Goal: Find specific page/section: Find specific page/section

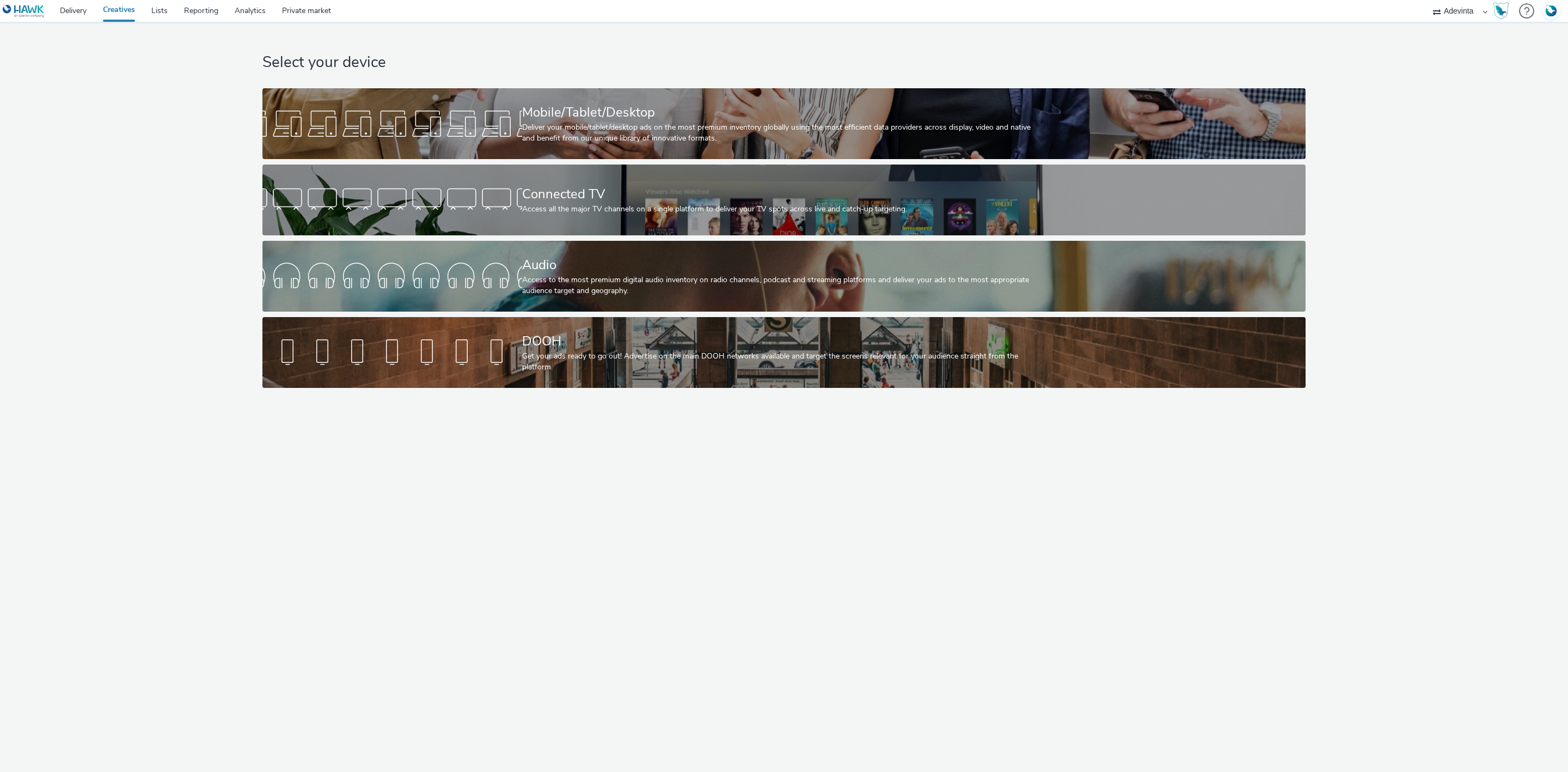
select select "a4655d9c-cd96-449f-b9a3-d2b0c2744250"
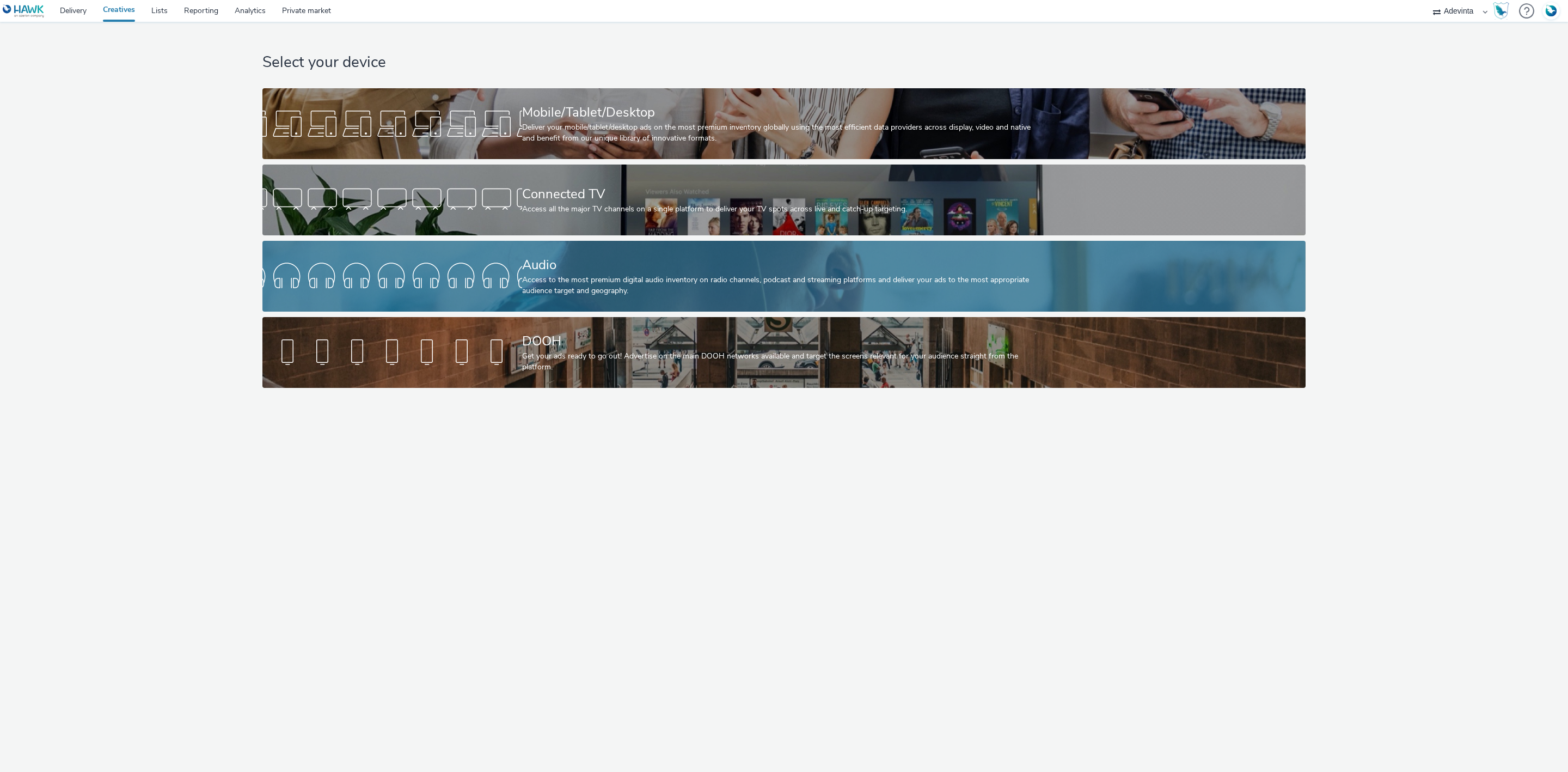
click at [769, 249] on div "Audio Access to the most premium digital audio inventory on radio channels, pod…" at bounding box center [782, 276] width 519 height 71
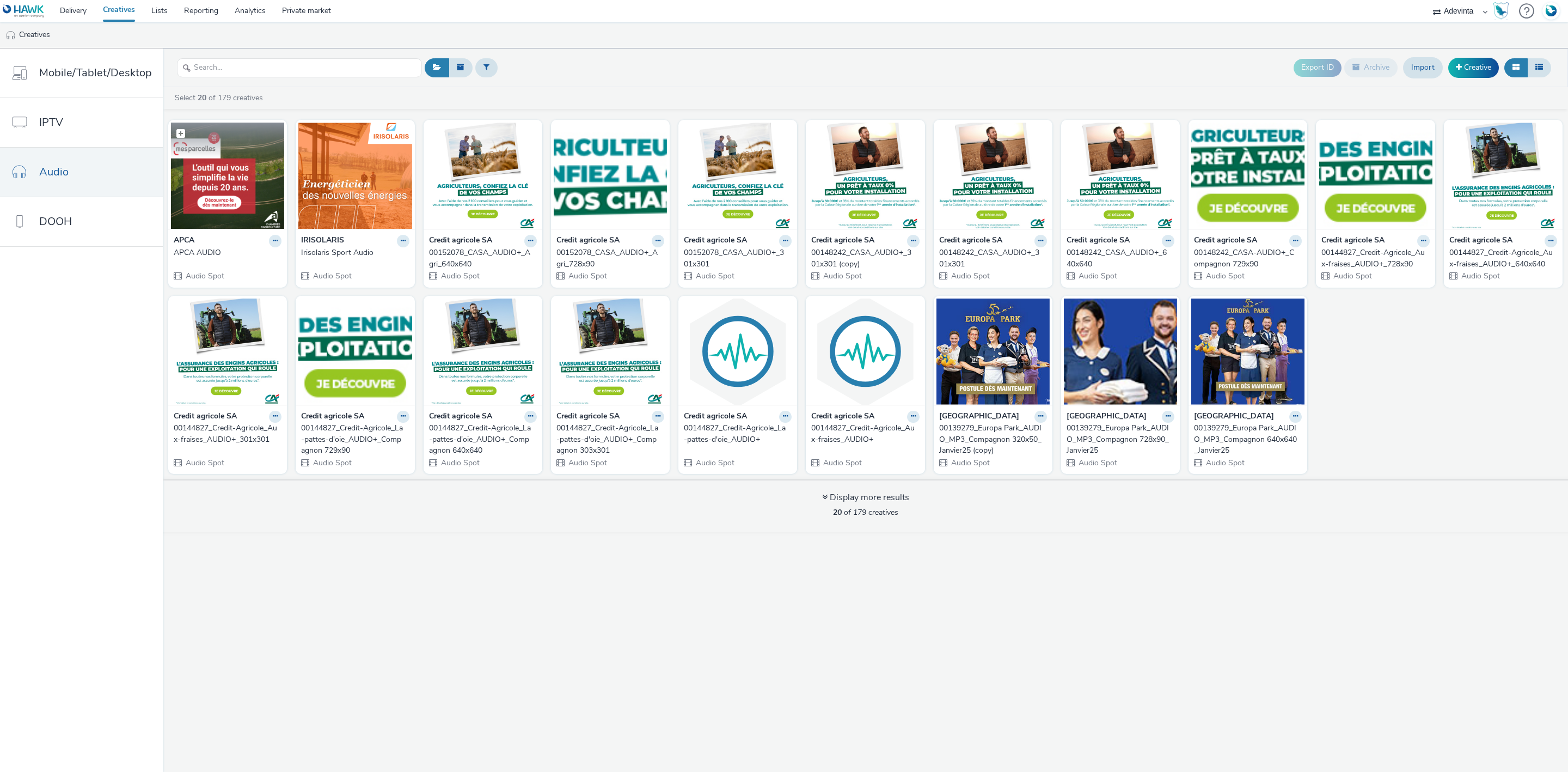
click at [227, 159] on img at bounding box center [227, 175] width 113 height 107
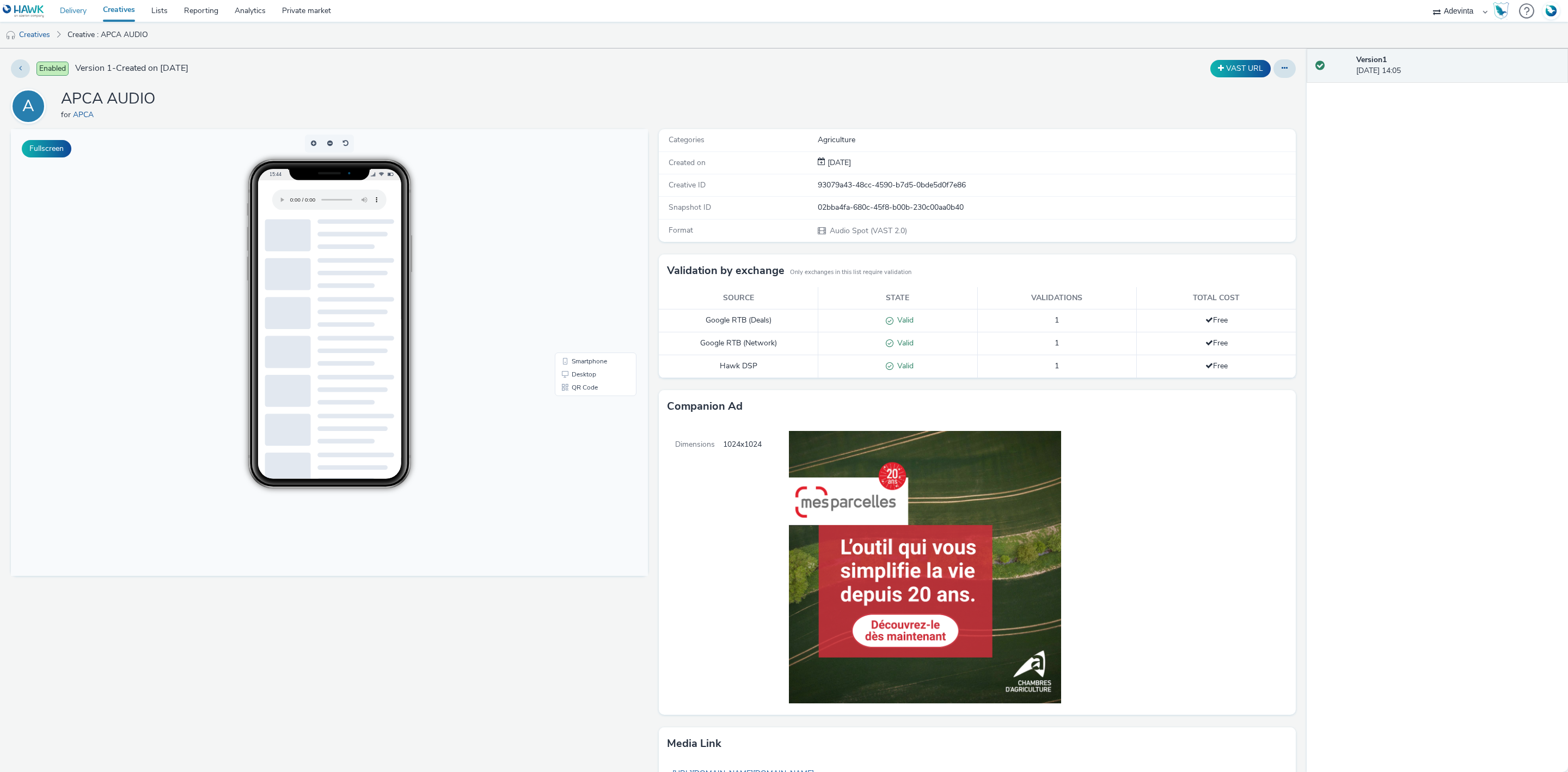
click at [82, 4] on link "Delivery" at bounding box center [73, 11] width 43 height 22
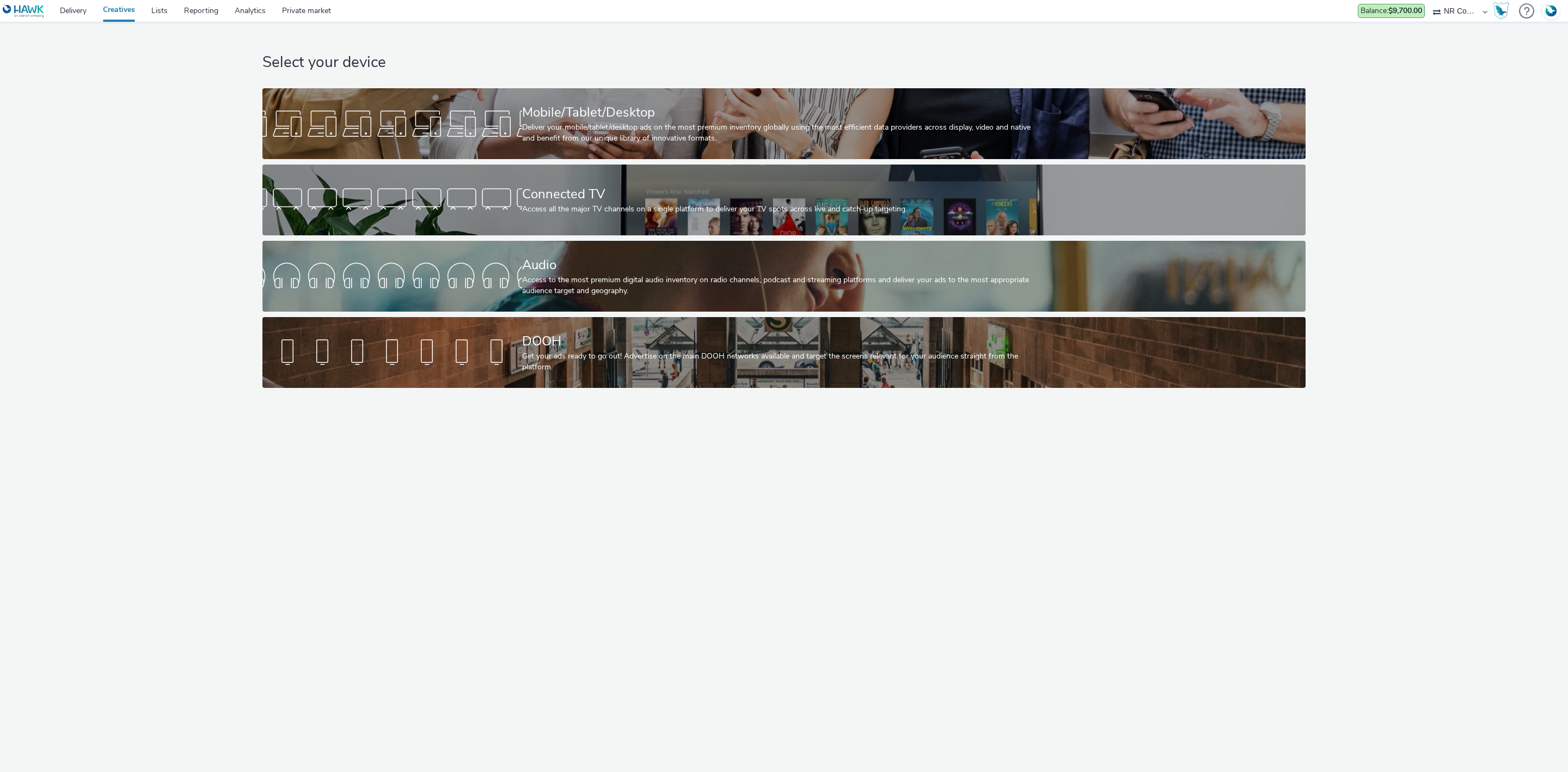
select select "607e894a-3b1a-41db-88ef-8f36a8be9837"
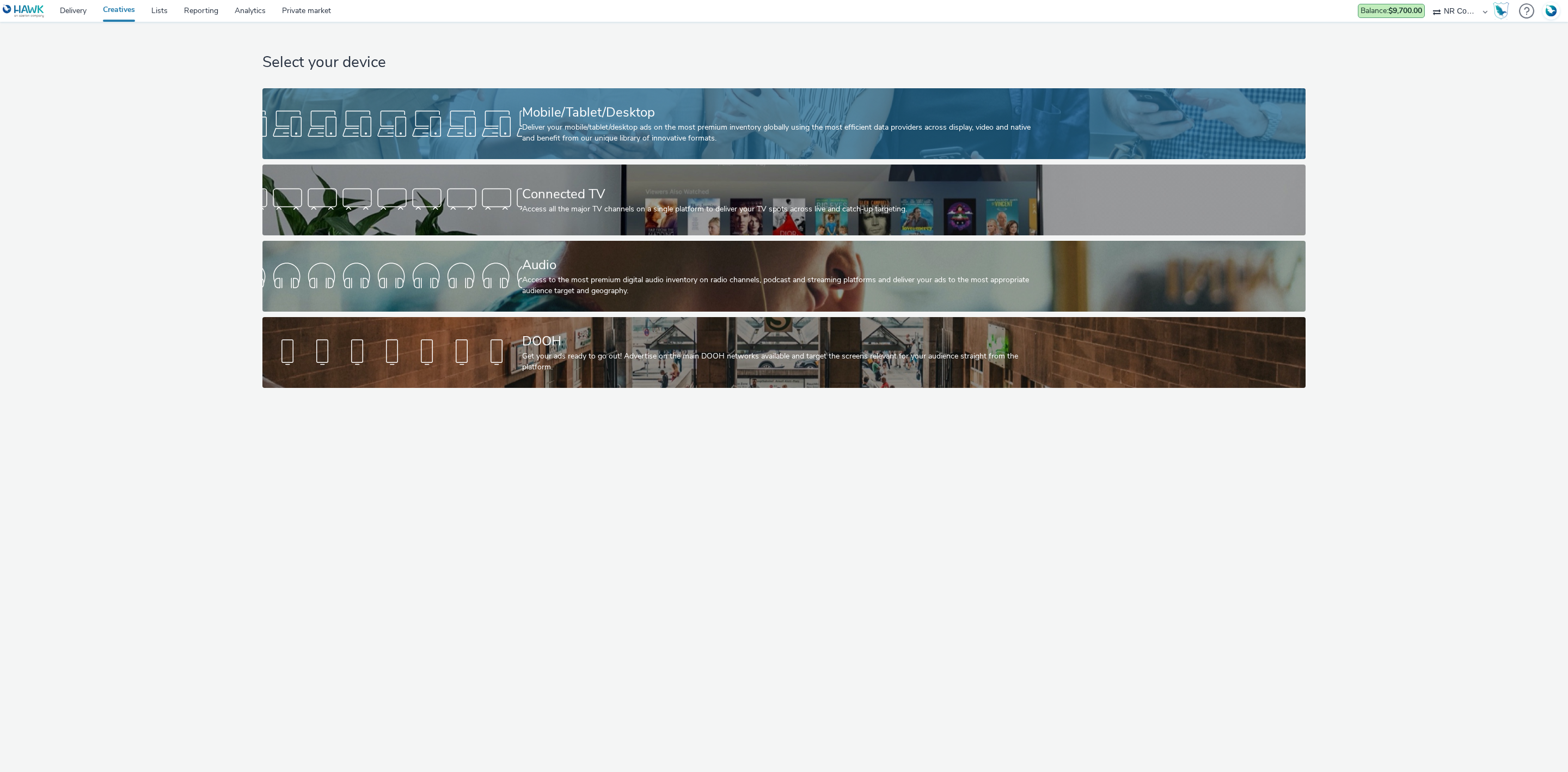
click at [745, 118] on div "Mobile/Tablet/Desktop" at bounding box center [782, 112] width 519 height 19
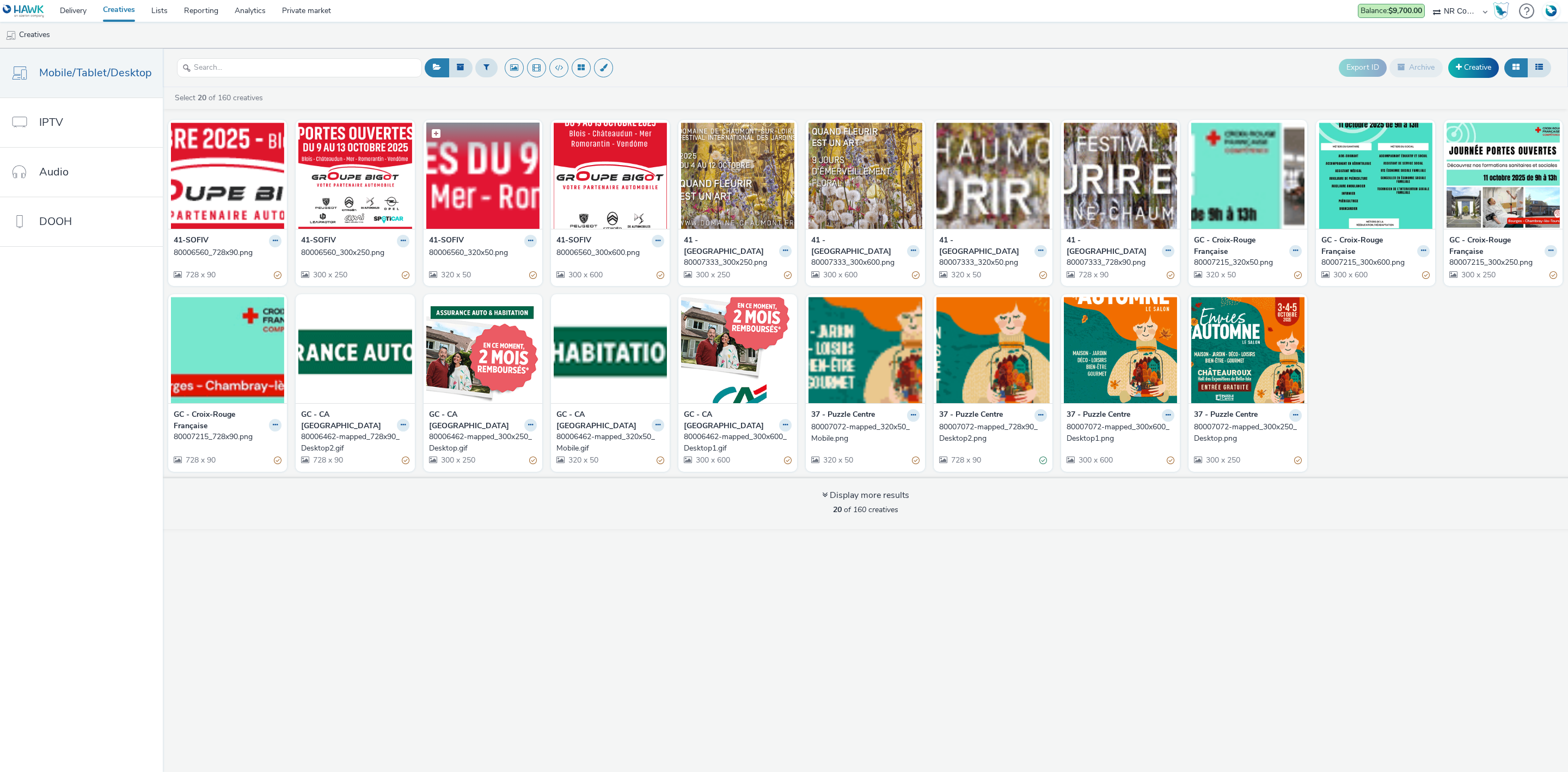
click at [457, 200] on img at bounding box center [483, 175] width 113 height 107
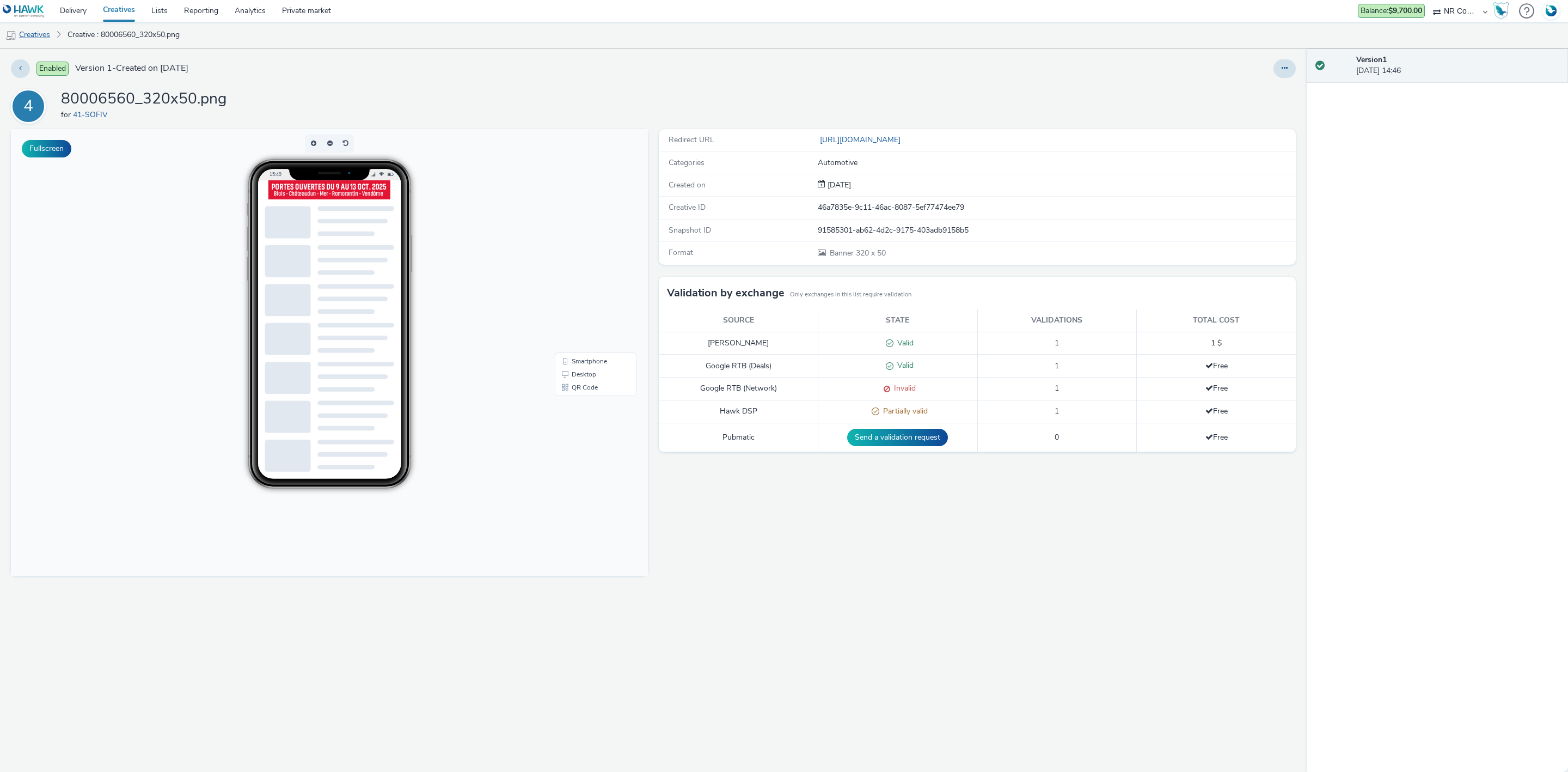
click at [29, 31] on link "Creatives" at bounding box center [28, 35] width 56 height 26
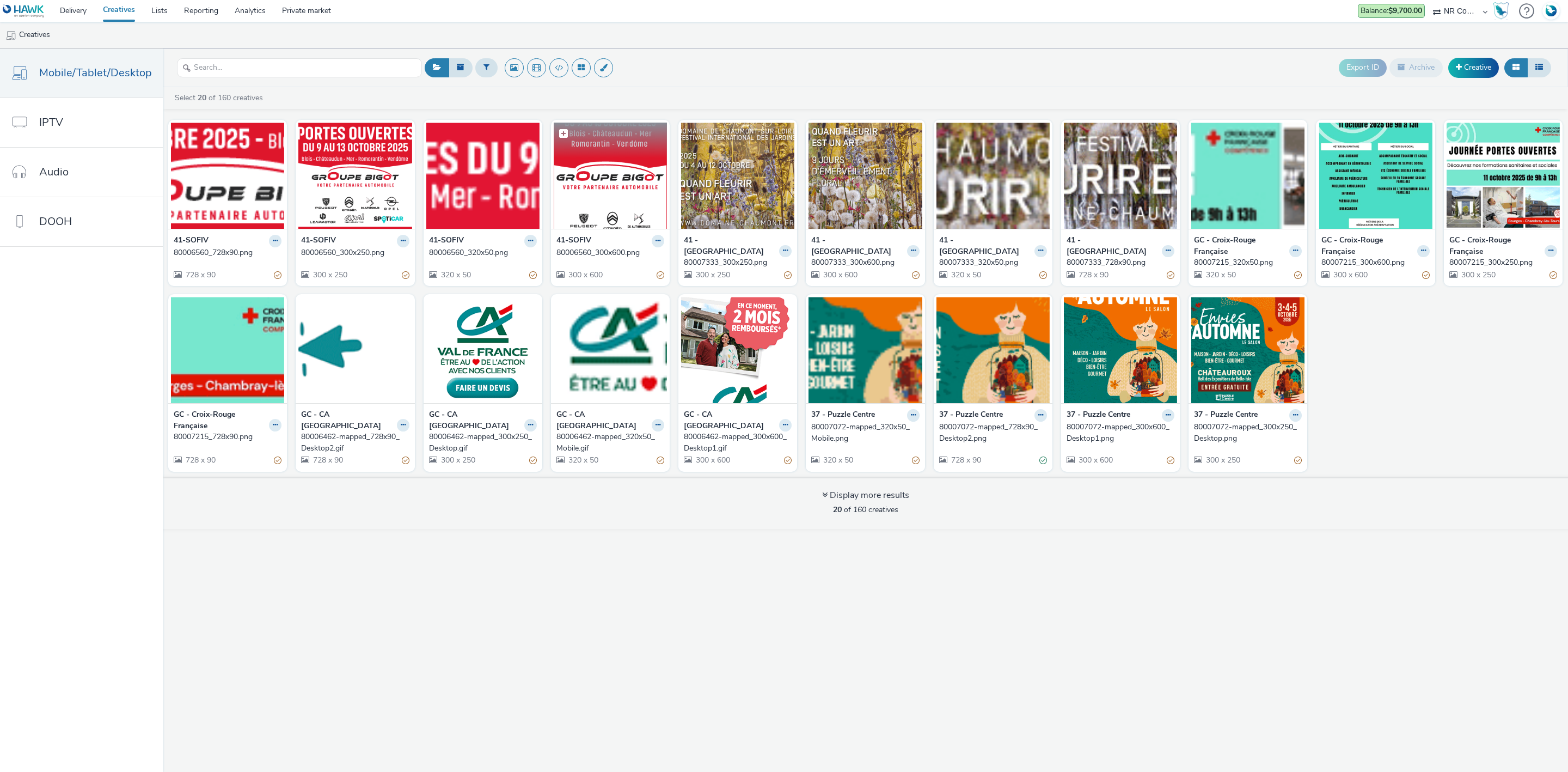
click at [590, 168] on img at bounding box center [610, 175] width 113 height 107
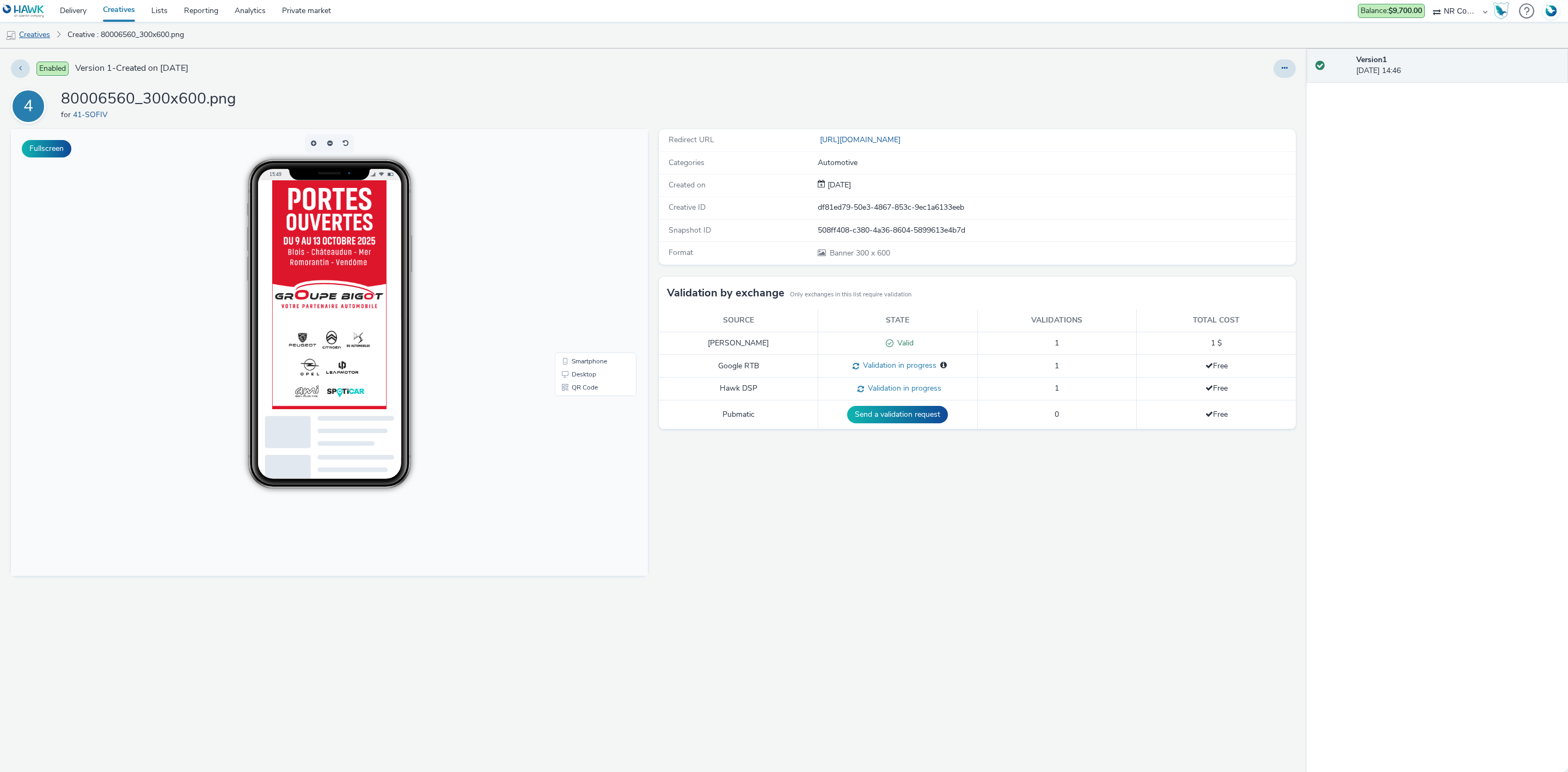
click at [21, 29] on link "Creatives" at bounding box center [28, 35] width 56 height 26
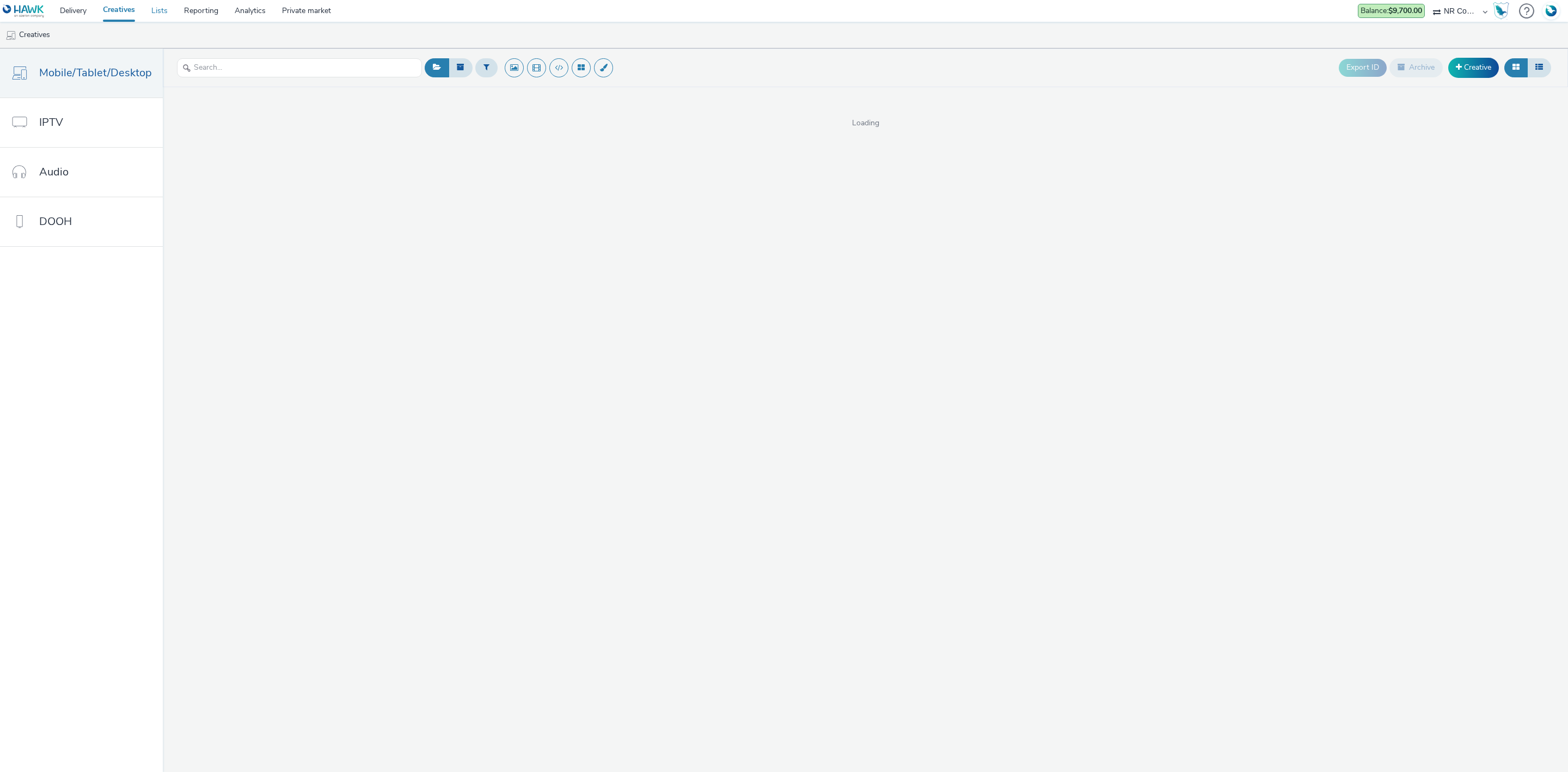
click at [164, 10] on link "Lists" at bounding box center [159, 11] width 32 height 22
select select "ae52c008-e792-49d8-946c-ea980fe75bf6"
